Goal: Task Accomplishment & Management: Manage account settings

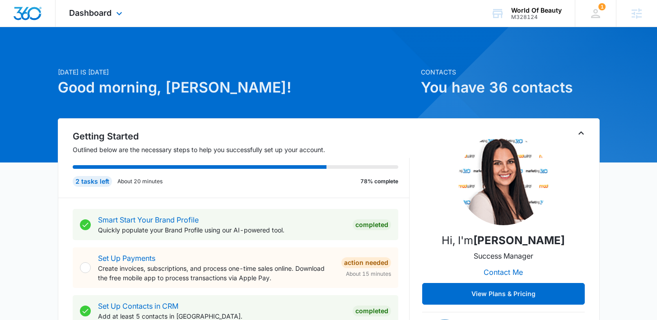
click at [118, 4] on div "Dashboard Apps Reputation Websites Forms CRM Email Social Shop Payments POS Con…" at bounding box center [97, 13] width 83 height 27
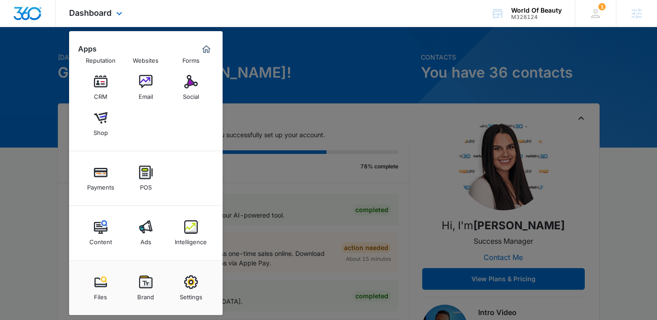
scroll to position [34, 0]
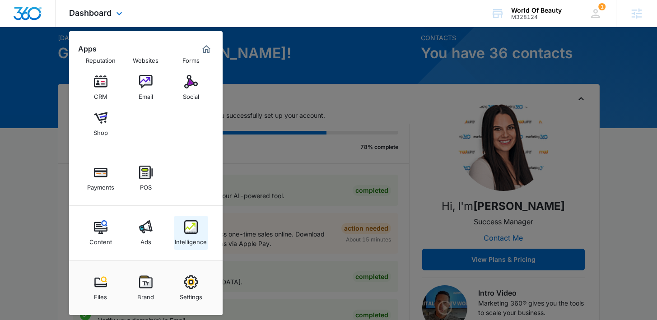
click at [189, 232] on img at bounding box center [191, 227] width 14 height 14
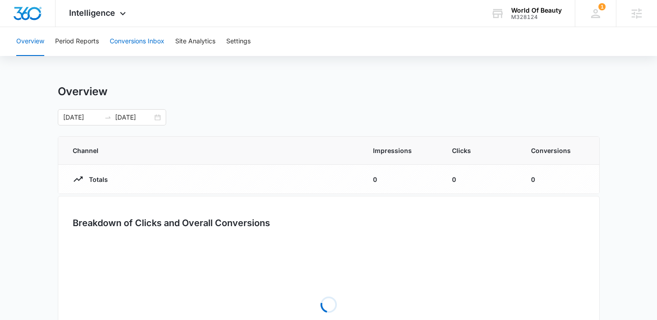
click at [138, 42] on button "Conversions Inbox" at bounding box center [137, 41] width 55 height 29
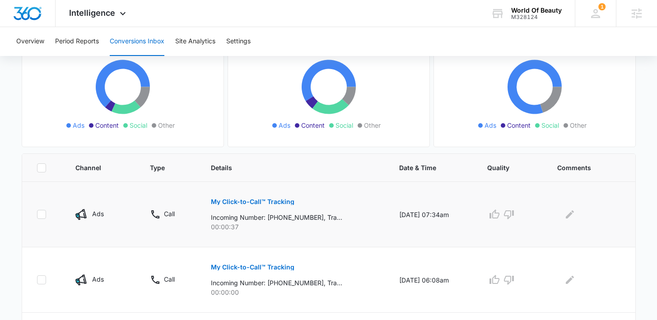
scroll to position [96, 0]
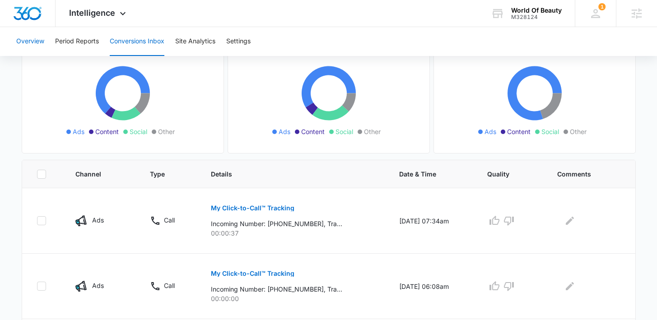
click at [30, 39] on button "Overview" at bounding box center [30, 41] width 28 height 29
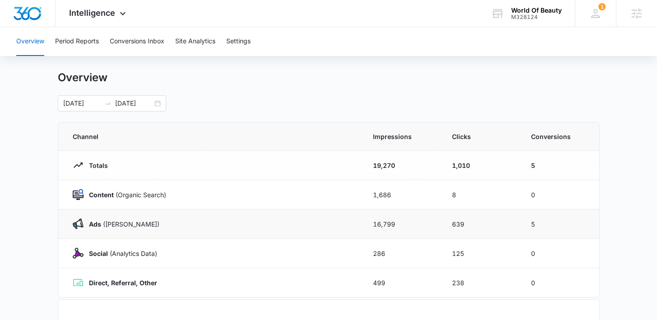
scroll to position [26, 0]
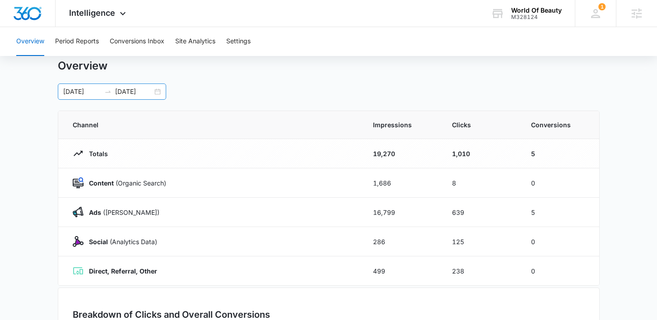
click at [155, 91] on div "07/01/2025 07/31/2025" at bounding box center [112, 92] width 108 height 16
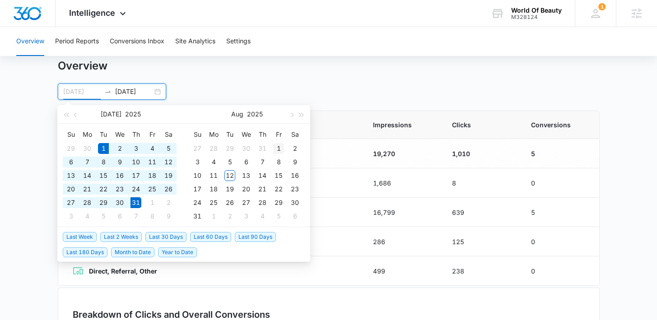
type input "[DATE]"
click at [277, 147] on div "1" at bounding box center [278, 148] width 11 height 11
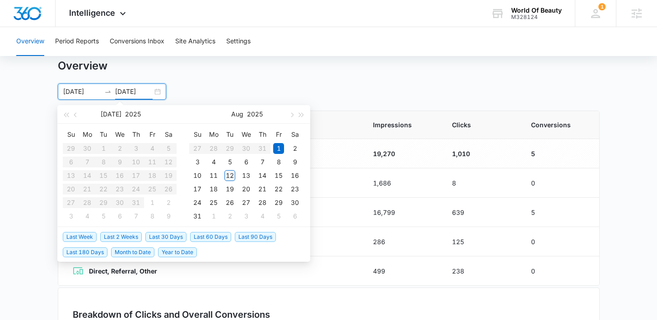
type input "08/12/2025"
click at [232, 177] on div "12" at bounding box center [229, 175] width 11 height 11
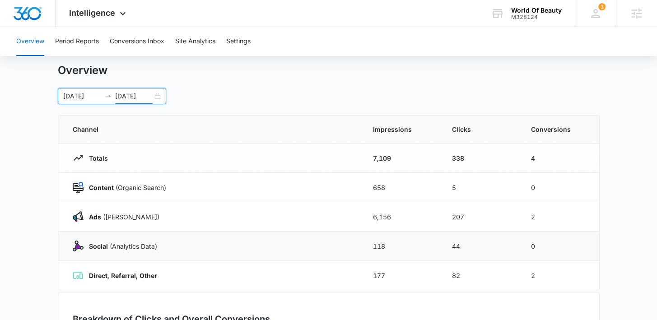
scroll to position [31, 0]
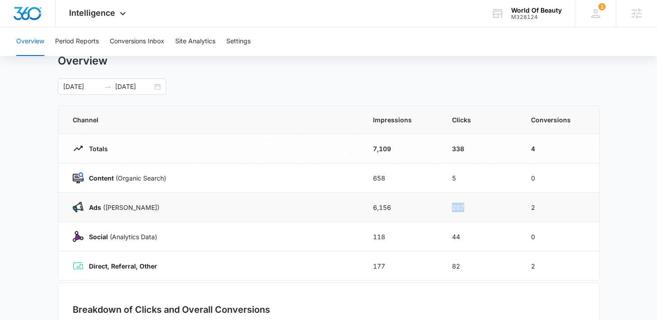
drag, startPoint x: 469, startPoint y: 204, endPoint x: 431, endPoint y: 203, distance: 37.5
click at [431, 203] on tr "Ads (Ad Campaigns) 6,156 207 2" at bounding box center [328, 207] width 541 height 29
click at [94, 14] on span "Intelligence" at bounding box center [92, 12] width 46 height 9
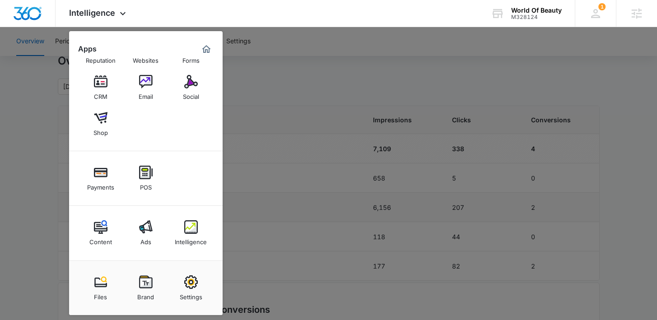
click at [201, 245] on div "Intelligence" at bounding box center [191, 240] width 32 height 12
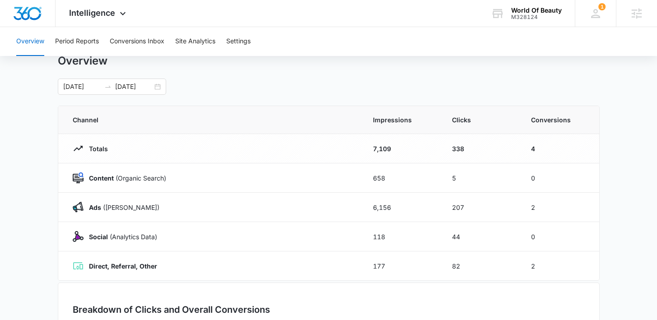
scroll to position [0, 0]
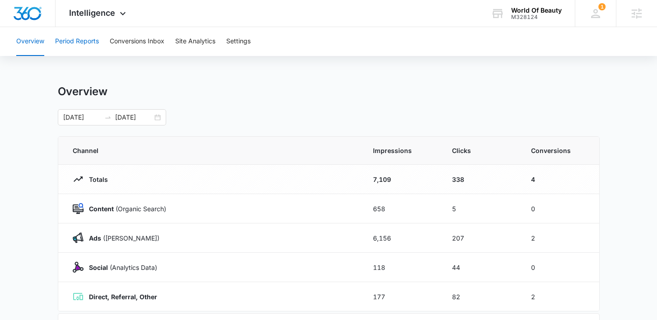
click at [90, 37] on button "Period Reports" at bounding box center [77, 41] width 44 height 29
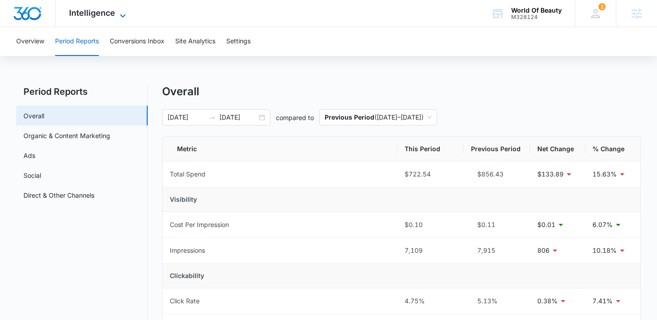
click at [107, 8] on span "Intelligence" at bounding box center [92, 12] width 46 height 9
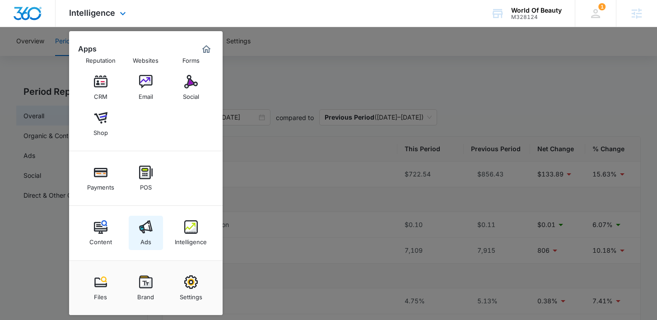
click at [137, 245] on link "Ads" at bounding box center [146, 233] width 34 height 34
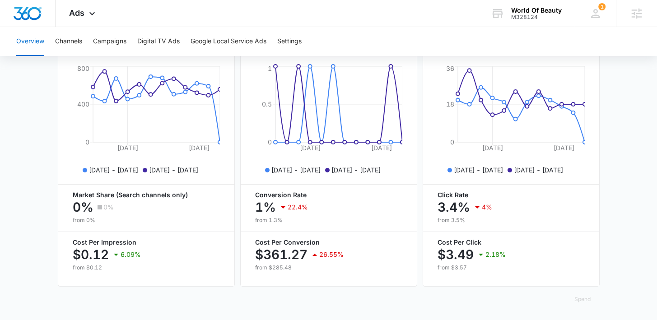
scroll to position [420, 0]
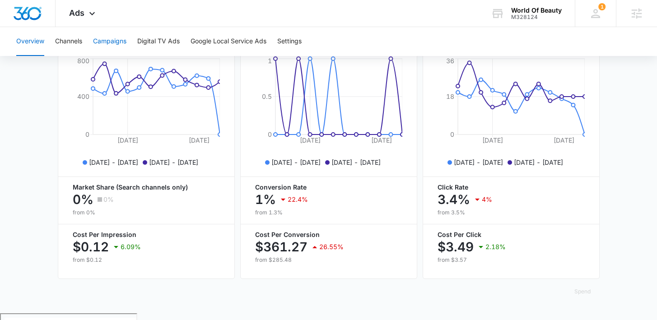
click at [117, 38] on button "Campaigns" at bounding box center [109, 41] width 33 height 29
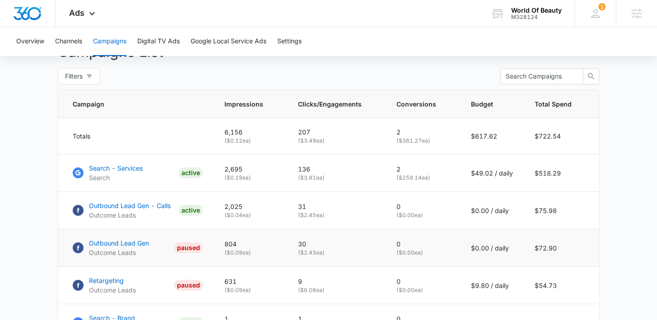
scroll to position [336, 0]
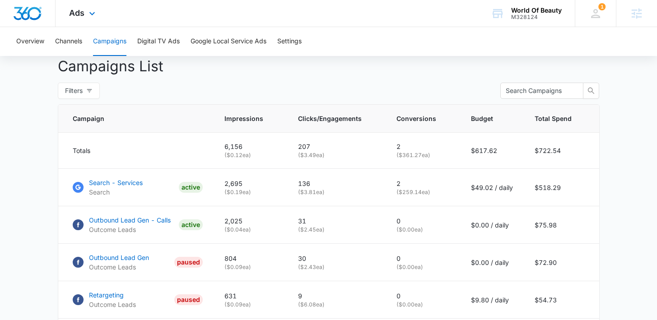
click at [83, 19] on div "Ads Apps Reputation Websites Forms CRM Email Social Shop Payments POS Content A…" at bounding box center [84, 13] width 56 height 27
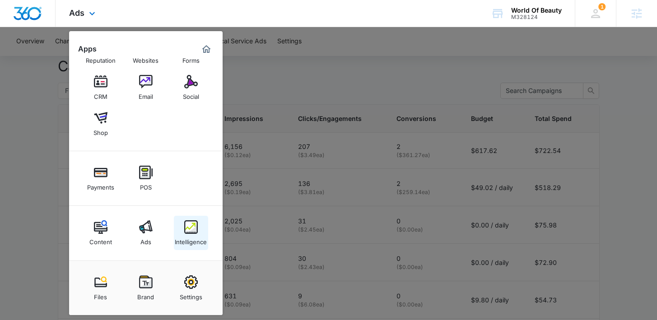
click at [191, 234] on div "Intelligence" at bounding box center [191, 240] width 32 height 12
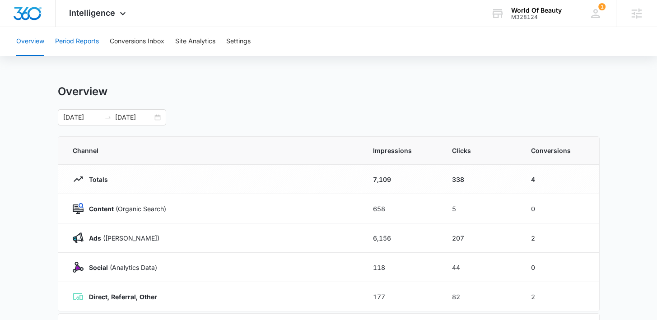
click at [98, 41] on button "Period Reports" at bounding box center [77, 41] width 44 height 29
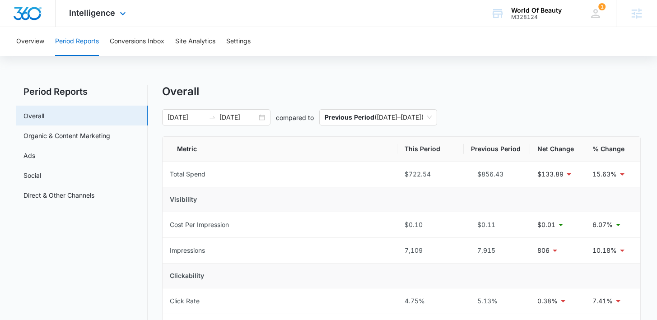
click at [115, 16] on div "Intelligence Apps Reputation Websites Forms CRM Email Social Shop Payments POS …" at bounding box center [99, 13] width 86 height 27
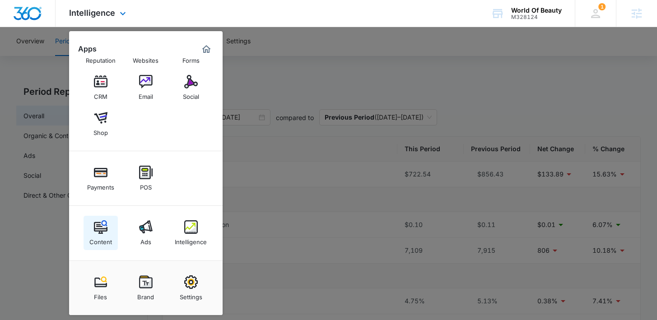
click at [96, 228] on img at bounding box center [101, 227] width 14 height 14
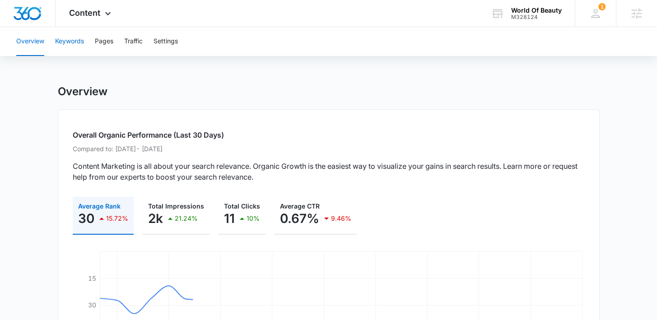
click at [75, 37] on button "Keywords" at bounding box center [69, 41] width 29 height 29
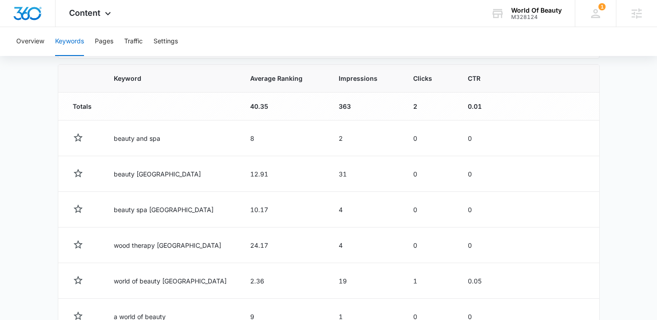
scroll to position [286, 0]
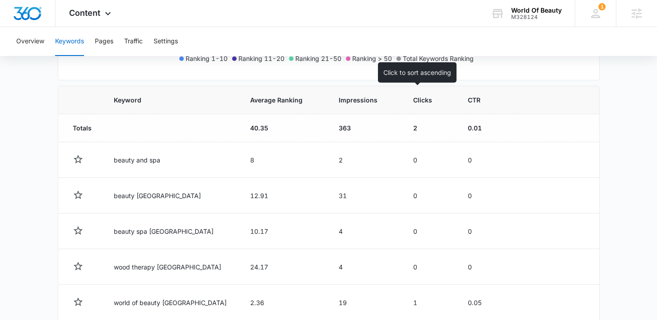
click at [417, 99] on span "Clicks" at bounding box center [423, 99] width 20 height 9
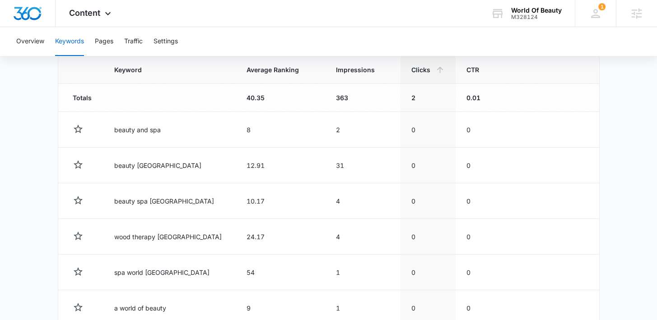
scroll to position [315, 0]
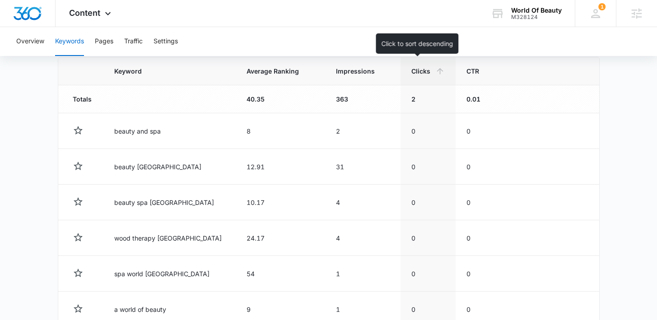
click at [435, 74] on icon at bounding box center [439, 70] width 9 height 9
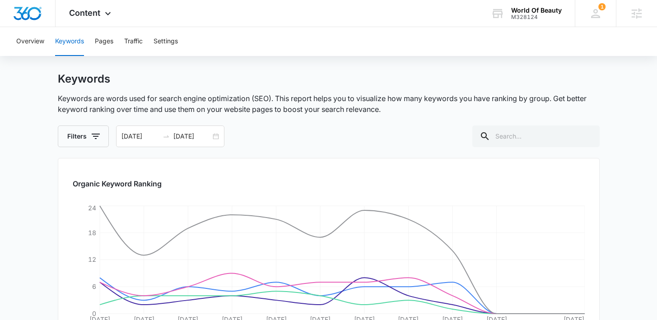
scroll to position [0, 0]
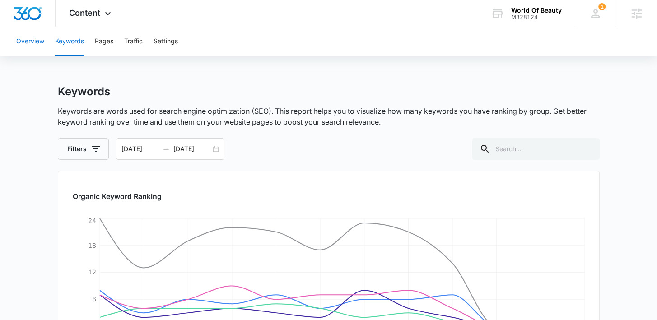
click at [40, 42] on button "Overview" at bounding box center [30, 41] width 28 height 29
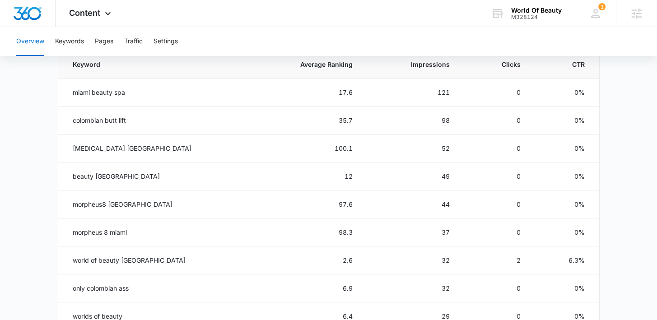
scroll to position [432, 0]
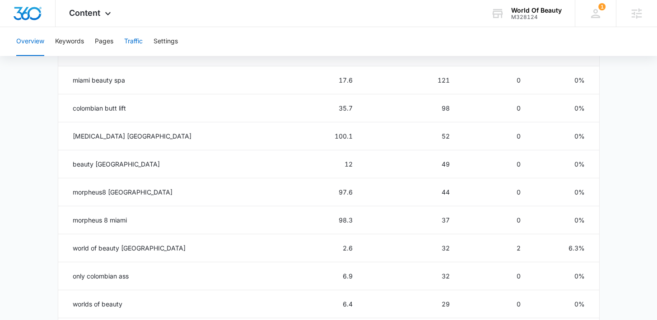
click at [131, 44] on button "Traffic" at bounding box center [133, 41] width 19 height 29
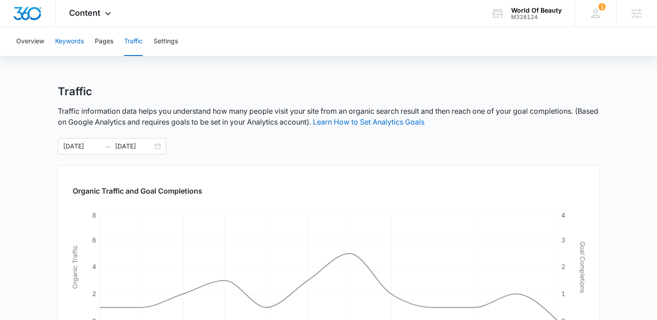
click at [64, 46] on button "Keywords" at bounding box center [69, 41] width 29 height 29
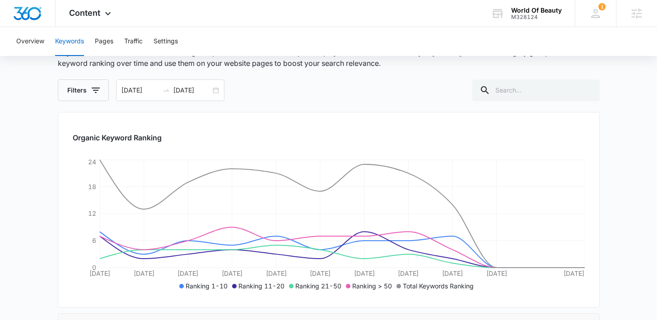
scroll to position [16, 0]
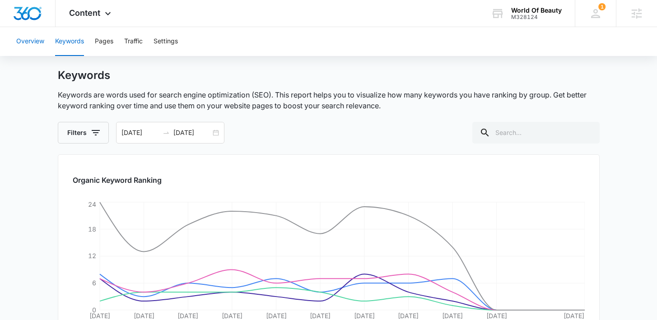
click at [28, 41] on button "Overview" at bounding box center [30, 41] width 28 height 29
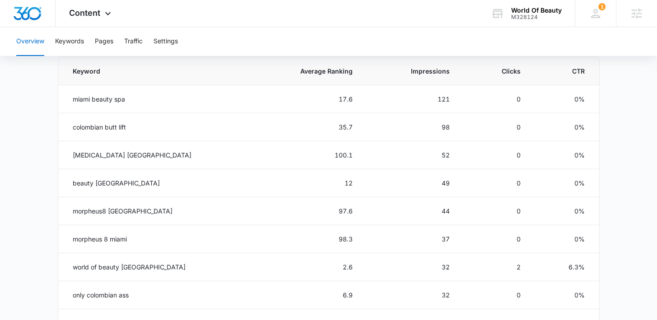
scroll to position [416, 0]
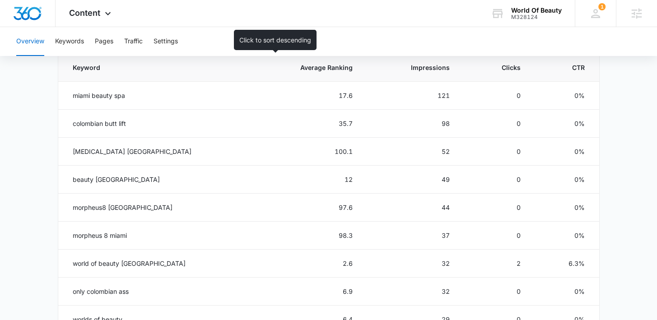
click at [305, 69] on span "Average Ranking" at bounding box center [312, 67] width 80 height 9
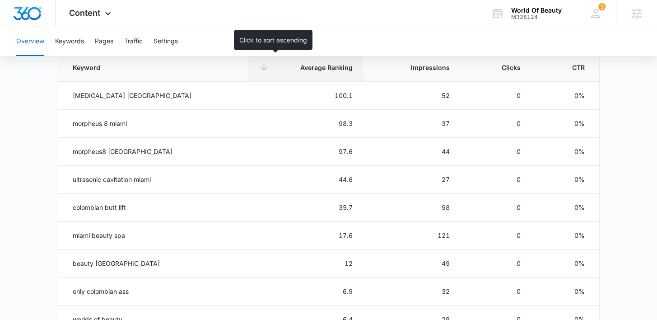
click at [325, 66] on span "Average Ranking" at bounding box center [312, 67] width 80 height 9
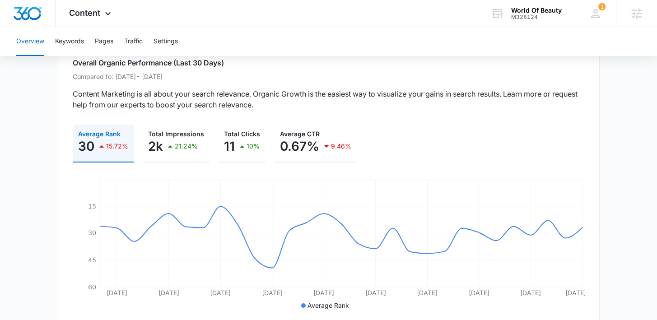
scroll to position [70, 0]
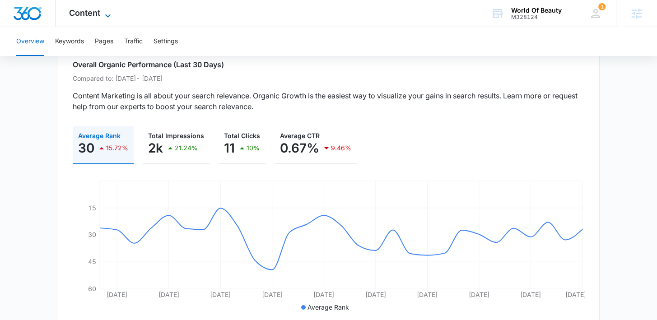
click at [92, 11] on span "Content" at bounding box center [84, 12] width 31 height 9
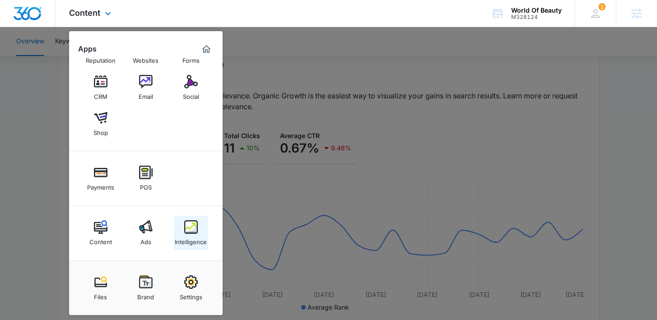
click at [189, 230] on img at bounding box center [191, 227] width 14 height 14
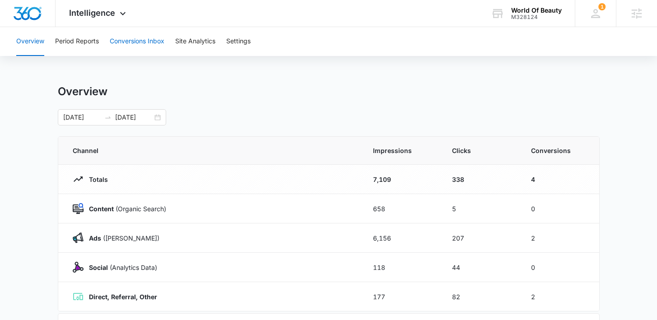
click at [127, 41] on button "Conversions Inbox" at bounding box center [137, 41] width 55 height 29
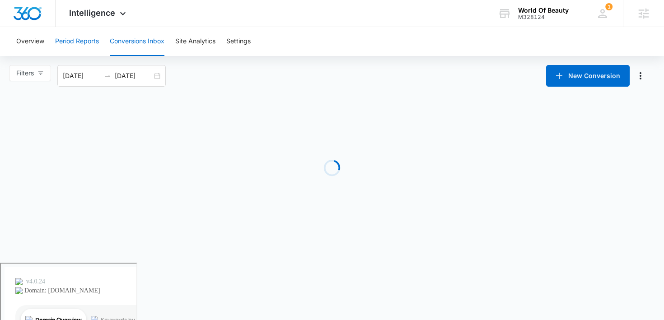
click at [71, 39] on button "Period Reports" at bounding box center [77, 41] width 44 height 29
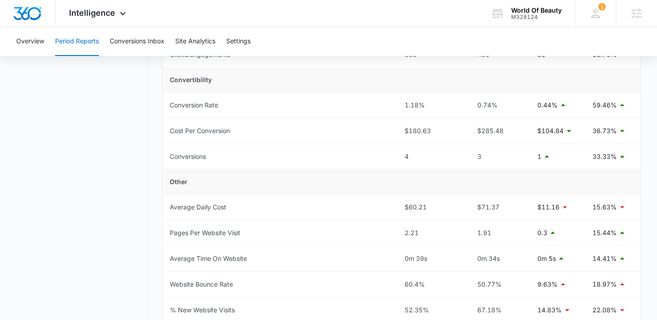
scroll to position [300, 0]
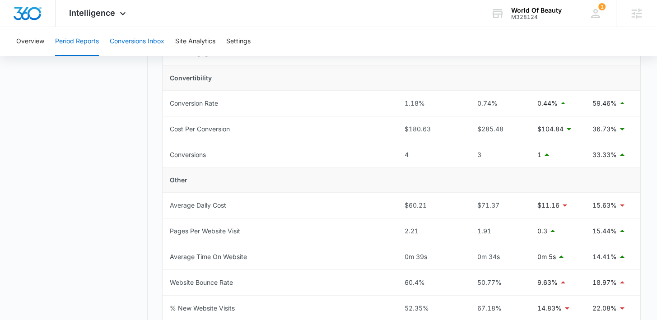
click at [140, 49] on button "Conversions Inbox" at bounding box center [137, 41] width 55 height 29
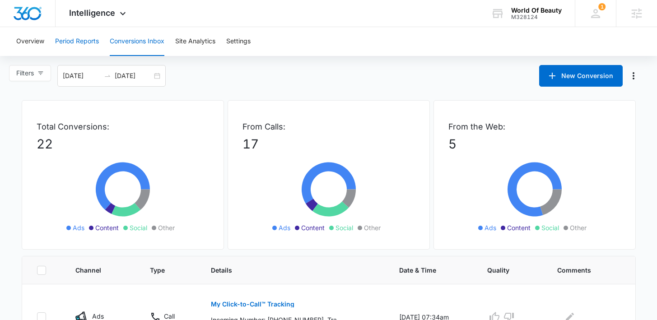
click at [95, 39] on button "Period Reports" at bounding box center [77, 41] width 44 height 29
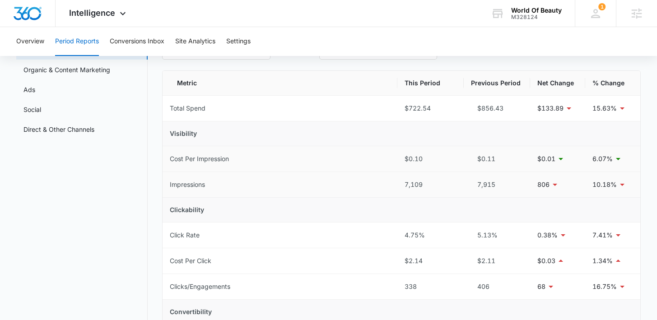
scroll to position [68, 0]
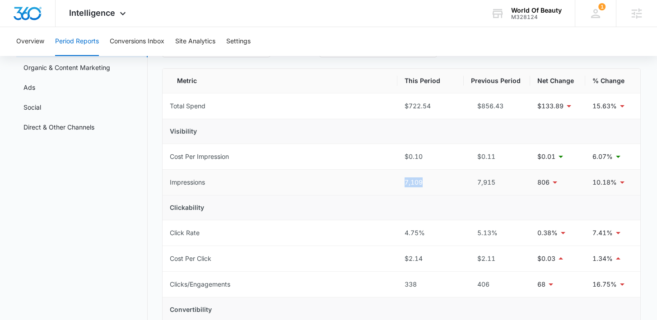
drag, startPoint x: 425, startPoint y: 185, endPoint x: 391, endPoint y: 184, distance: 33.9
click at [391, 184] on tr "Impressions 7,109 7,915 806 10.18%" at bounding box center [401, 183] width 477 height 26
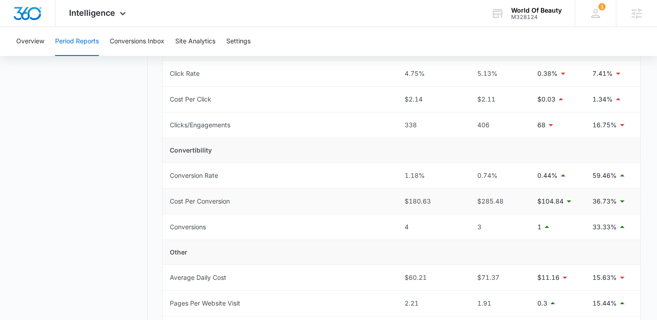
scroll to position [233, 0]
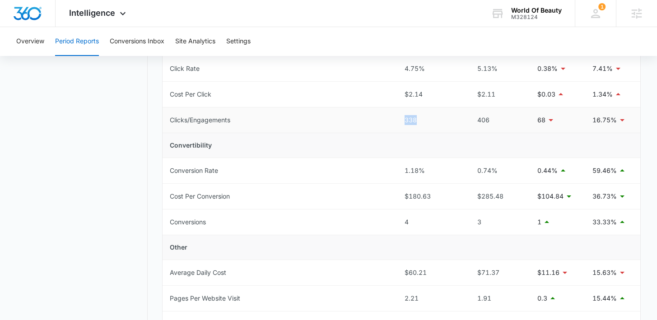
drag, startPoint x: 418, startPoint y: 125, endPoint x: 402, endPoint y: 125, distance: 16.3
click at [401, 124] on td "338" at bounding box center [430, 120] width 66 height 26
click at [390, 138] on td "Convertibility" at bounding box center [401, 145] width 477 height 25
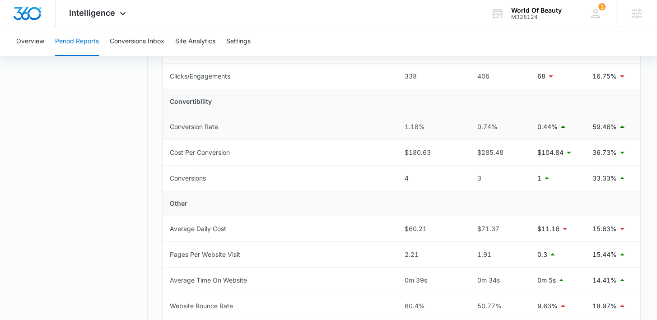
scroll to position [277, 0]
drag, startPoint x: 591, startPoint y: 126, endPoint x: 618, endPoint y: 125, distance: 27.6
click at [618, 125] on td "59.46%" at bounding box center [612, 126] width 55 height 26
drag, startPoint x: 590, startPoint y: 157, endPoint x: 609, endPoint y: 157, distance: 19.0
click at [609, 157] on td "36.73%" at bounding box center [612, 152] width 55 height 26
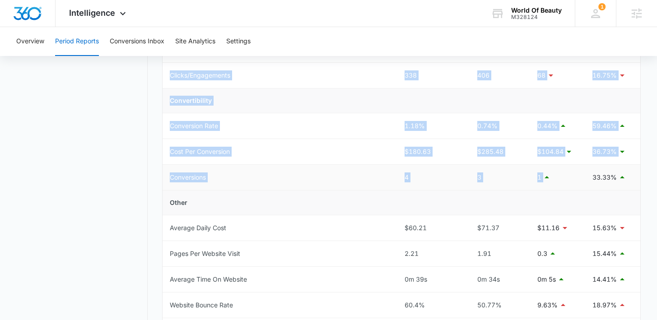
drag, startPoint x: 593, startPoint y: 177, endPoint x: 638, endPoint y: 174, distance: 45.7
click at [639, 175] on td "33.33%" at bounding box center [612, 178] width 55 height 26
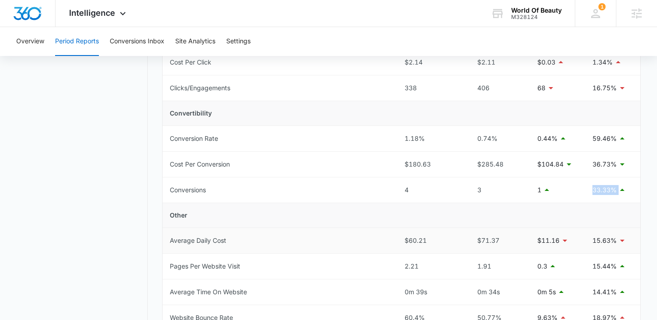
scroll to position [258, 0]
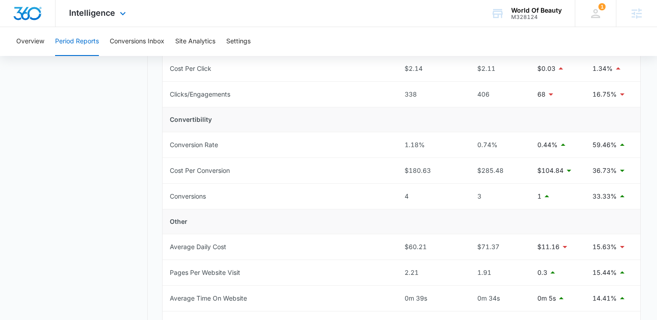
click at [105, 18] on div "Intelligence Apps Reputation Websites Forms CRM Email Social Shop Payments POS …" at bounding box center [99, 13] width 86 height 27
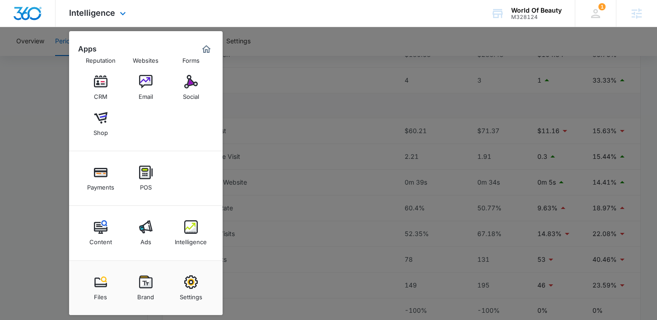
scroll to position [398, 0]
click at [100, 237] on div "Content" at bounding box center [100, 240] width 23 height 12
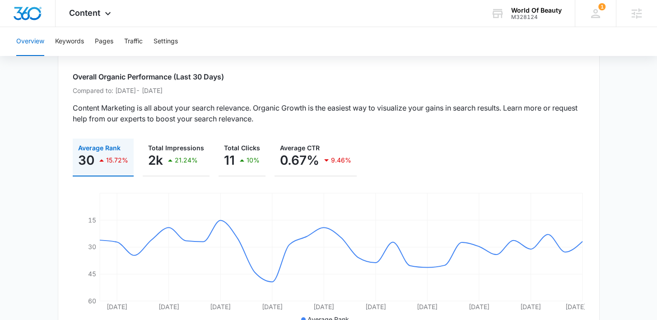
scroll to position [59, 0]
click at [102, 10] on div "Content Apps Reputation Websites Forms CRM Email Social Shop Payments POS Conte…" at bounding box center [91, 13] width 71 height 27
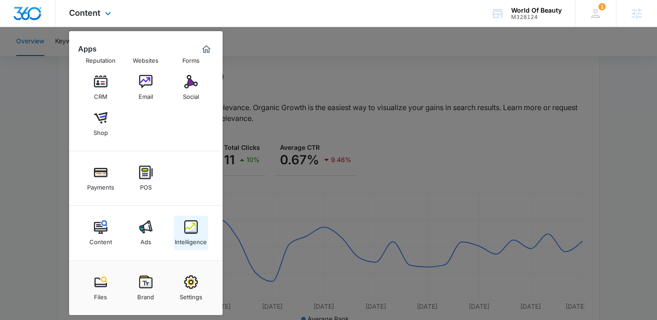
click at [188, 242] on div "Intelligence" at bounding box center [191, 240] width 32 height 12
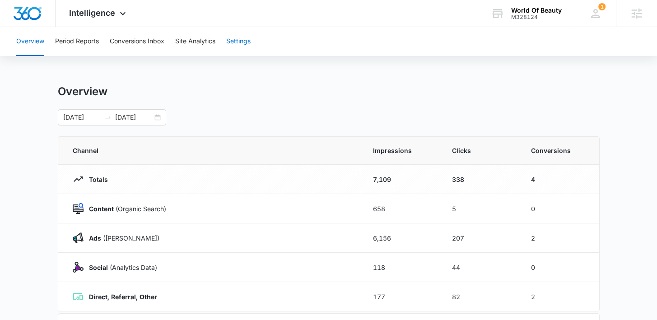
click at [237, 43] on button "Settings" at bounding box center [238, 41] width 24 height 29
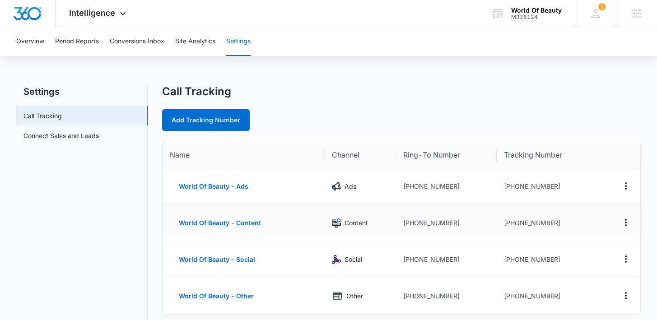
scroll to position [21, 0]
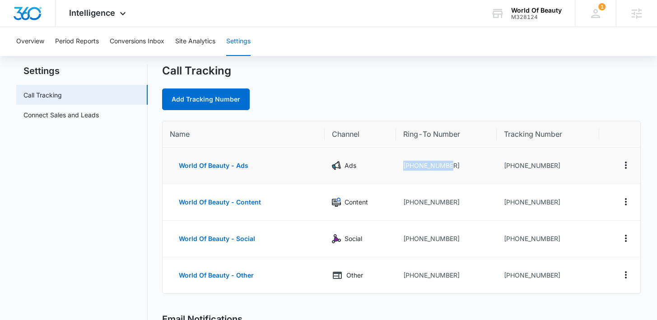
drag, startPoint x: 458, startPoint y: 169, endPoint x: 389, endPoint y: 169, distance: 69.1
click at [389, 169] on tr "World Of Beauty - Ads Ads +17866039795 +17862798516" at bounding box center [401, 166] width 477 height 37
click at [88, 19] on div "Intelligence Apps Reputation Websites Forms CRM Email Social Shop Payments POS …" at bounding box center [99, 13] width 86 height 27
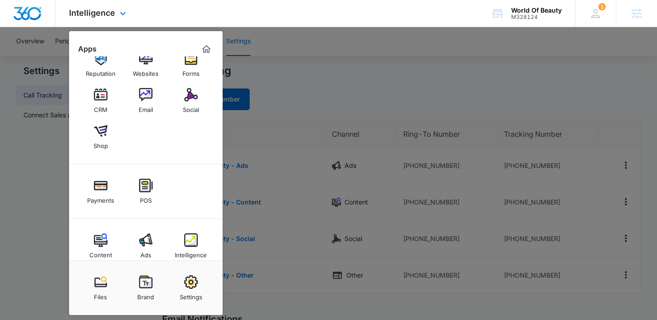
scroll to position [17, 0]
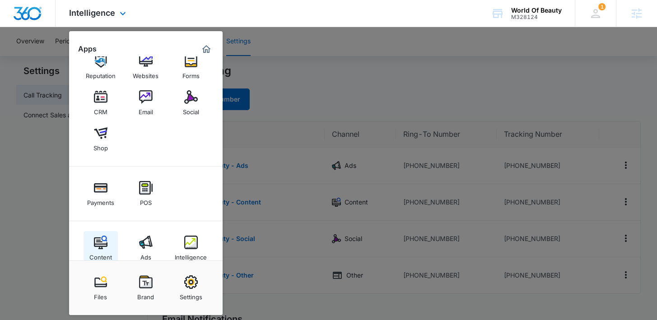
click at [92, 252] on div "Content" at bounding box center [100, 255] width 23 height 12
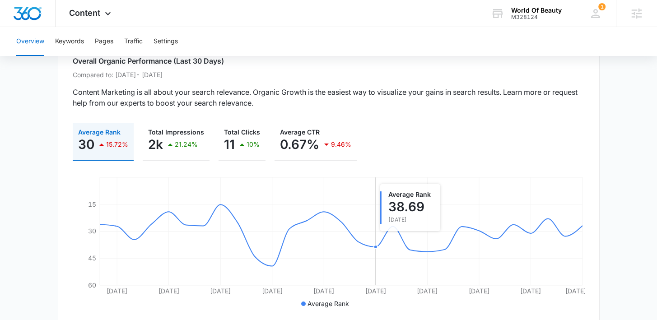
scroll to position [77, 0]
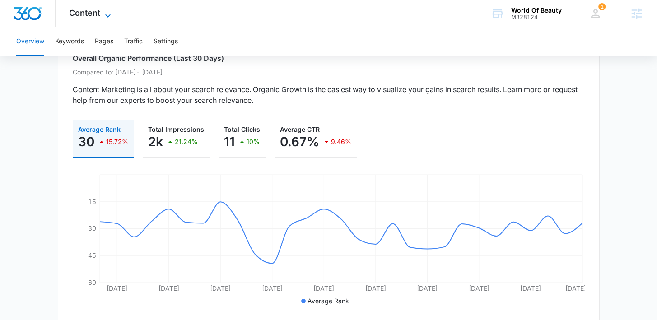
click at [89, 14] on span "Content" at bounding box center [84, 12] width 31 height 9
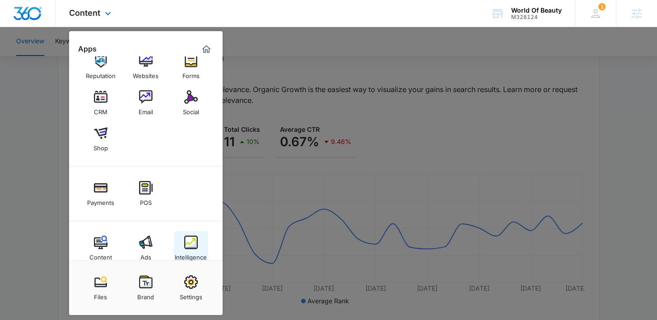
click at [188, 241] on img at bounding box center [191, 243] width 14 height 14
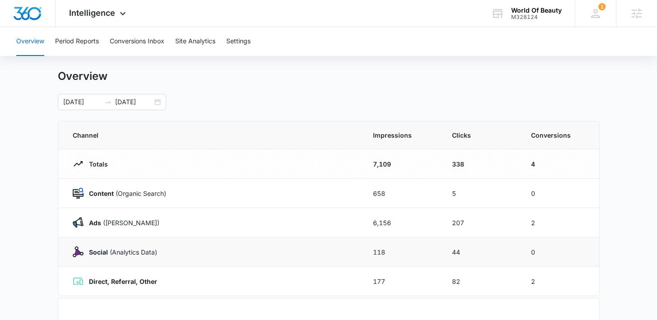
scroll to position [16, 0]
drag, startPoint x: 554, startPoint y: 223, endPoint x: 358, endPoint y: 222, distance: 196.9
click at [357, 222] on tr "Ads (Ad Campaigns) 6,156 207 2" at bounding box center [328, 222] width 541 height 29
click at [380, 230] on td "6,156" at bounding box center [401, 222] width 79 height 29
drag, startPoint x: 392, startPoint y: 224, endPoint x: 376, endPoint y: 224, distance: 16.7
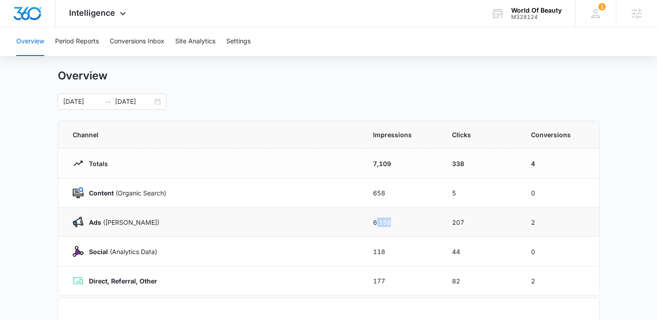
click at [375, 224] on td "6,156" at bounding box center [401, 222] width 79 height 29
click at [371, 230] on td "6,156" at bounding box center [401, 222] width 79 height 29
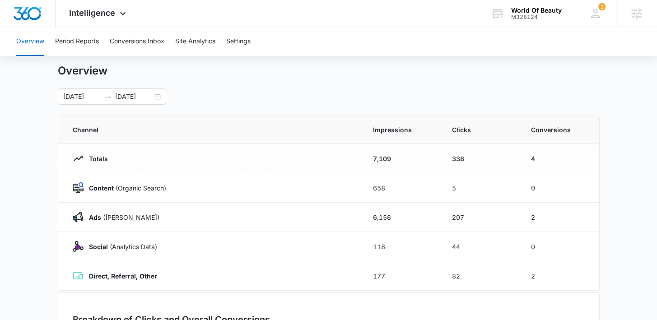
scroll to position [36, 0]
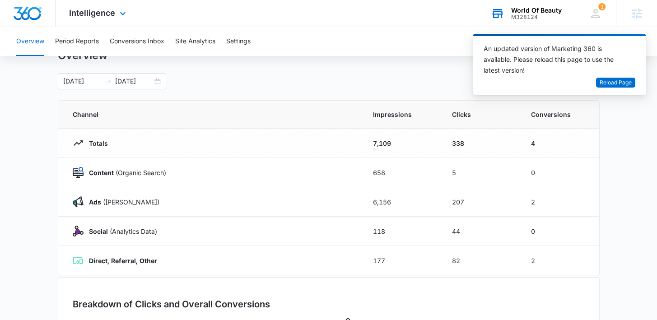
click at [544, 11] on div "World Of Beauty" at bounding box center [536, 10] width 51 height 7
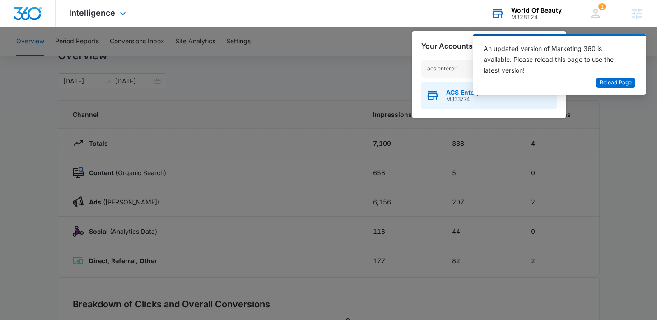
type input "acs enterpri"
click at [456, 88] on div "ACS Enterprises M333774" at bounding box center [488, 95] width 135 height 27
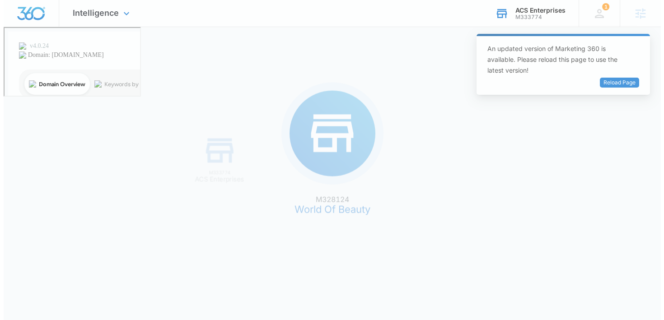
scroll to position [0, 0]
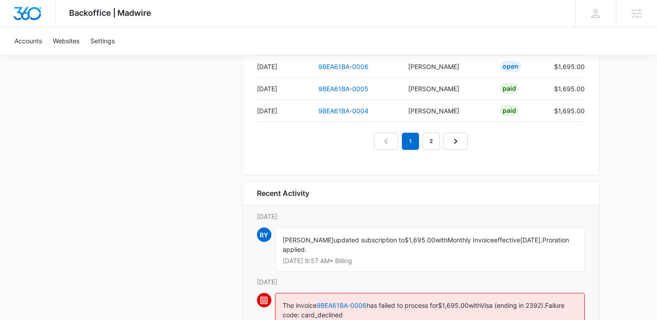
scroll to position [932, 0]
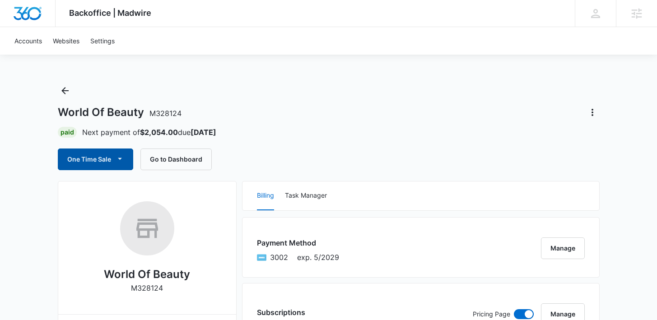
click at [68, 158] on button "One Time Sale" at bounding box center [95, 160] width 75 height 22
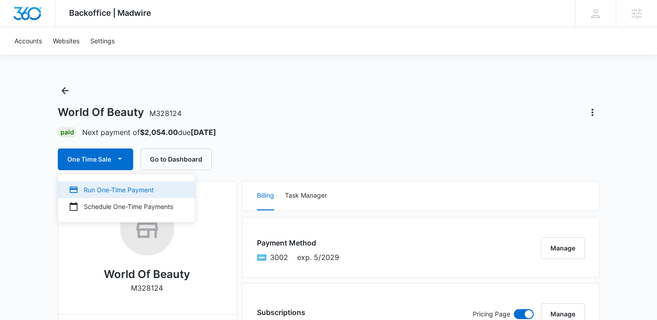
click at [122, 186] on div "Run One-Time Payment" at bounding box center [121, 189] width 104 height 9
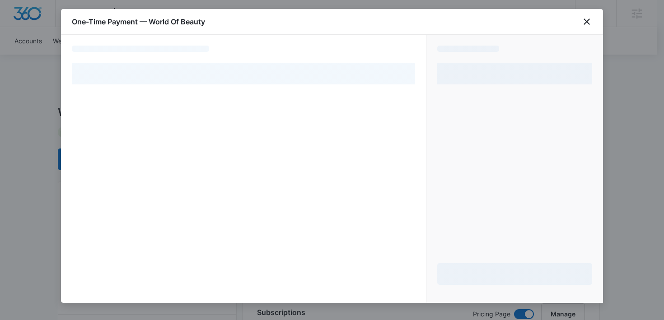
select select "pm_1Rb48wA4n8RTgNjUVto9VLmY"
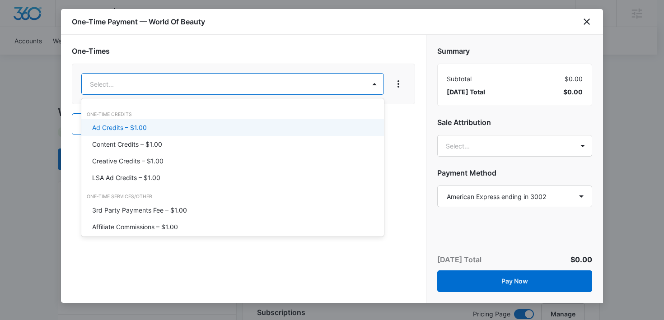
click at [143, 128] on p "Ad Credits – $1.00" at bounding box center [119, 127] width 55 height 9
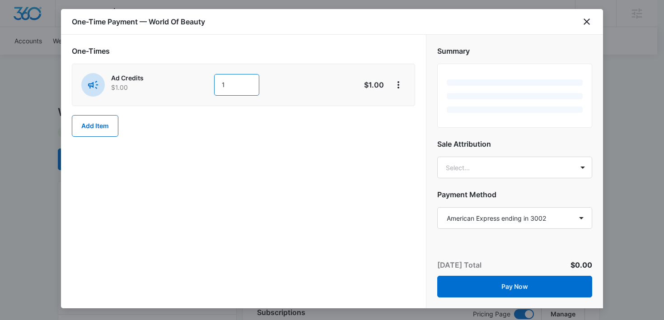
click at [249, 78] on input "1" at bounding box center [236, 85] width 45 height 22
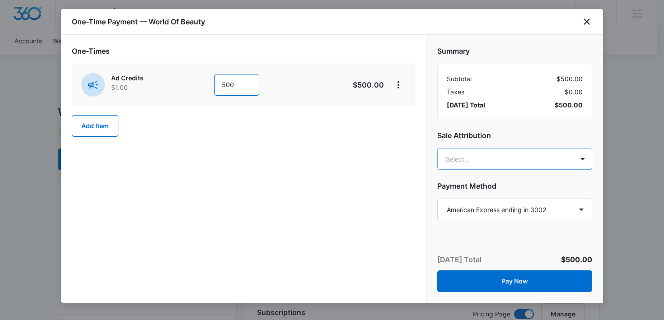
type input "500"
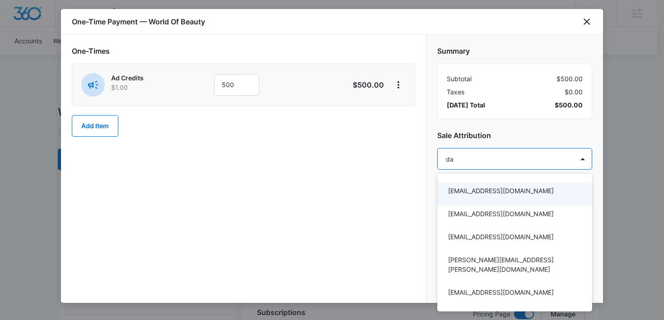
type input "[PERSON_NAME]"
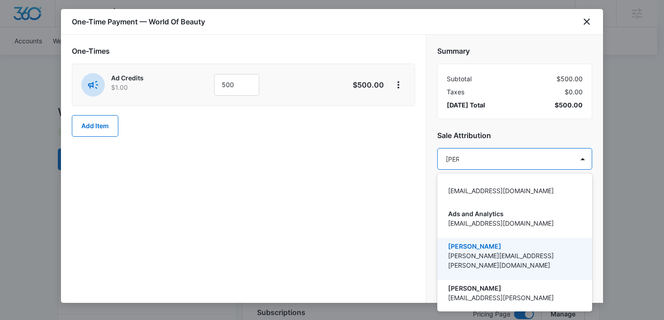
click at [478, 251] on p "[PERSON_NAME][EMAIL_ADDRESS][PERSON_NAME][DOMAIN_NAME]" at bounding box center [513, 260] width 131 height 19
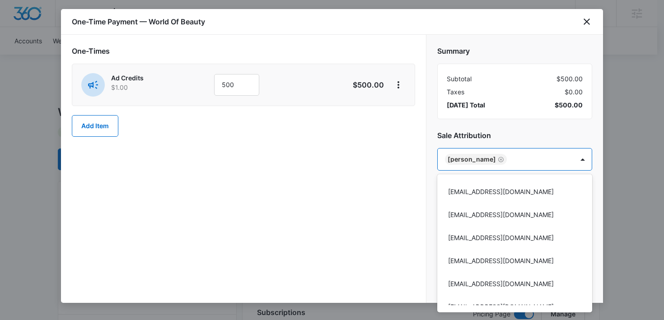
click at [352, 235] on div at bounding box center [332, 160] width 664 height 320
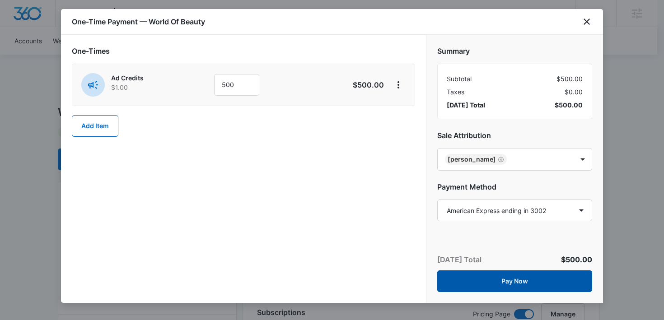
click at [498, 283] on button "Pay Now" at bounding box center [514, 281] width 155 height 22
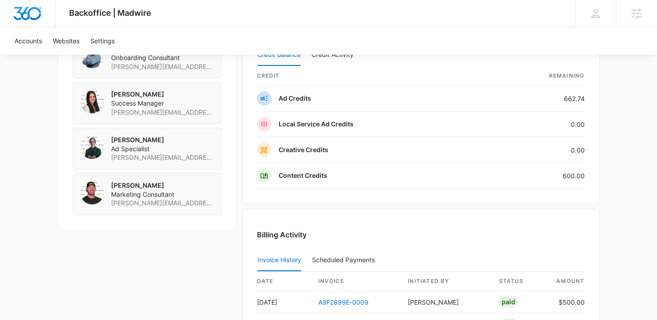
scroll to position [1011, 0]
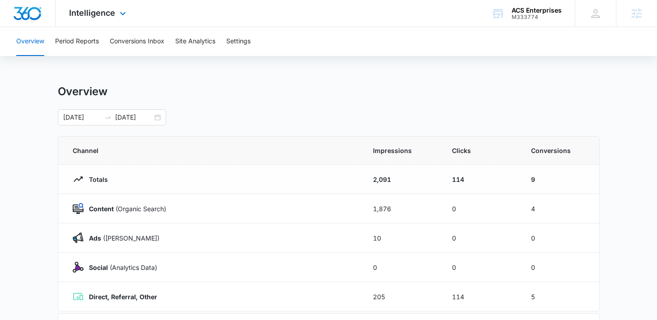
click at [89, 19] on div "Intelligence Apps Reputation Websites Forms CRM Email Social Payments POS Conte…" at bounding box center [99, 13] width 86 height 27
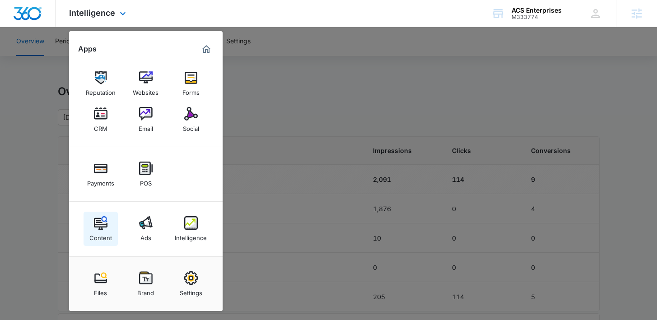
click at [105, 223] on img at bounding box center [101, 223] width 14 height 14
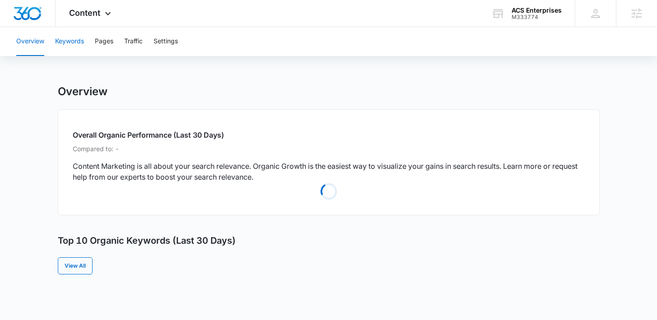
click at [68, 39] on button "Keywords" at bounding box center [69, 41] width 29 height 29
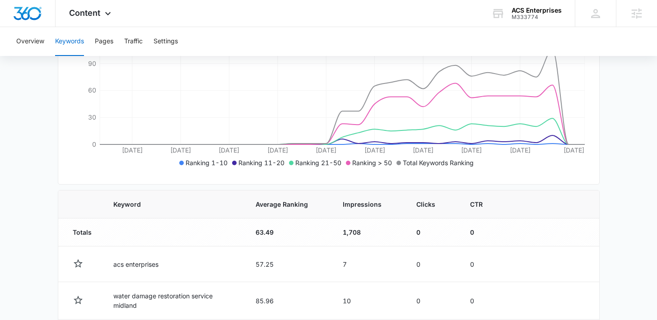
scroll to position [183, 0]
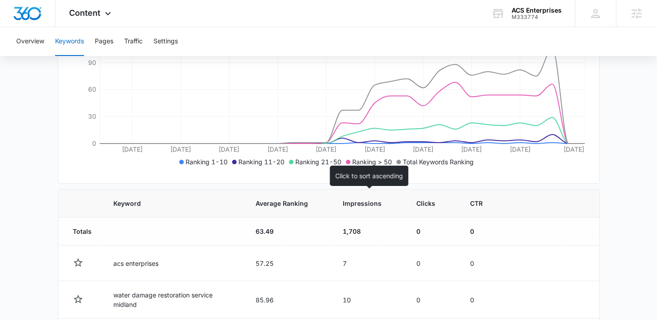
click at [383, 205] on div "Impressions" at bounding box center [369, 203] width 52 height 9
click at [390, 202] on icon at bounding box center [389, 203] width 6 height 6
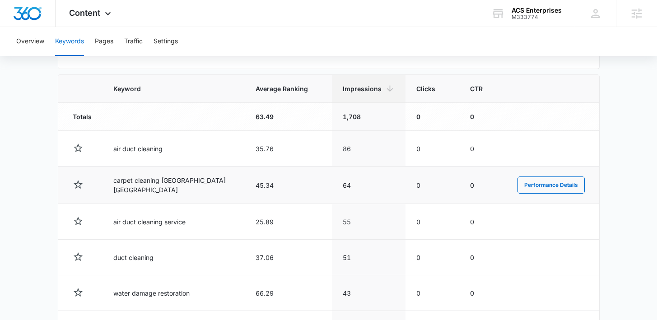
scroll to position [296, 0]
